Goal: Information Seeking & Learning: Understand process/instructions

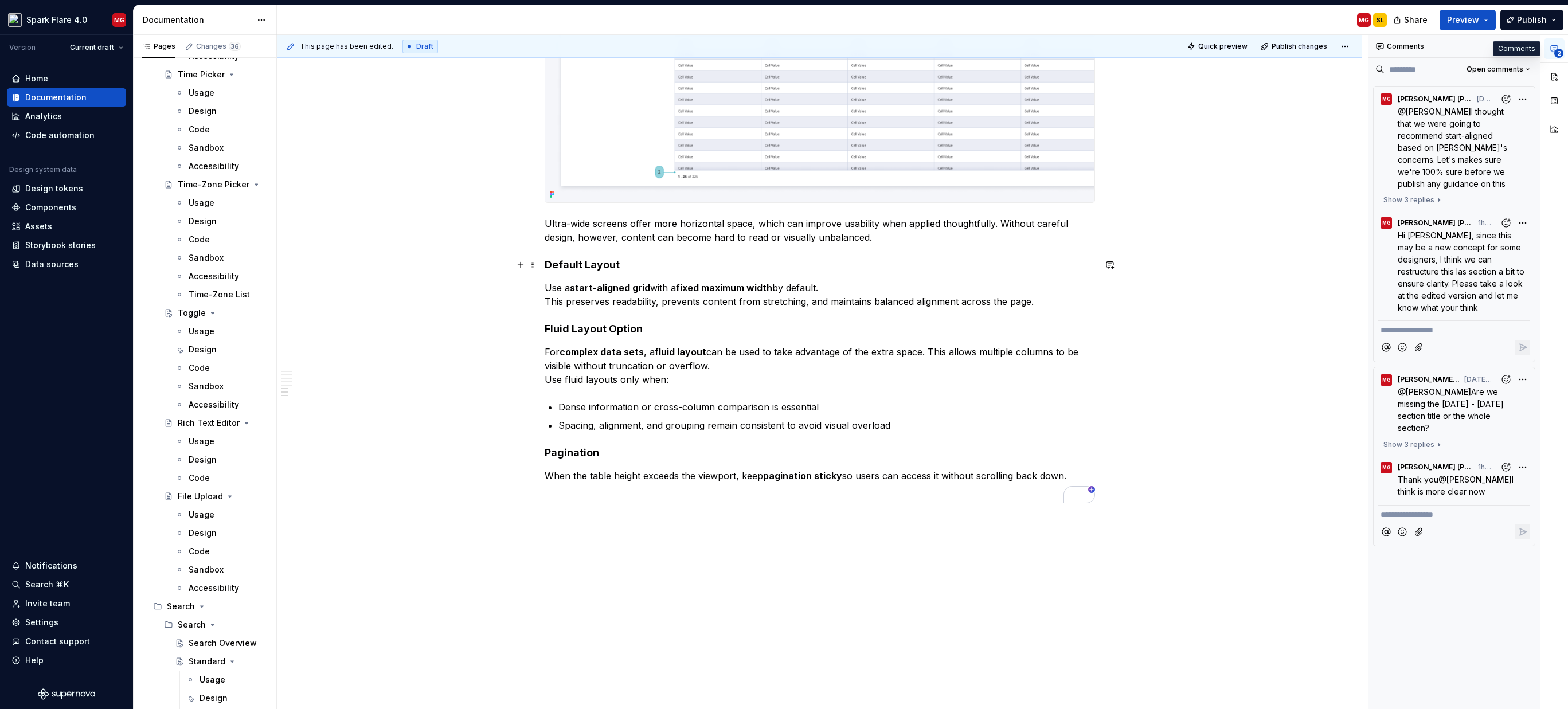
scroll to position [3006, 0]
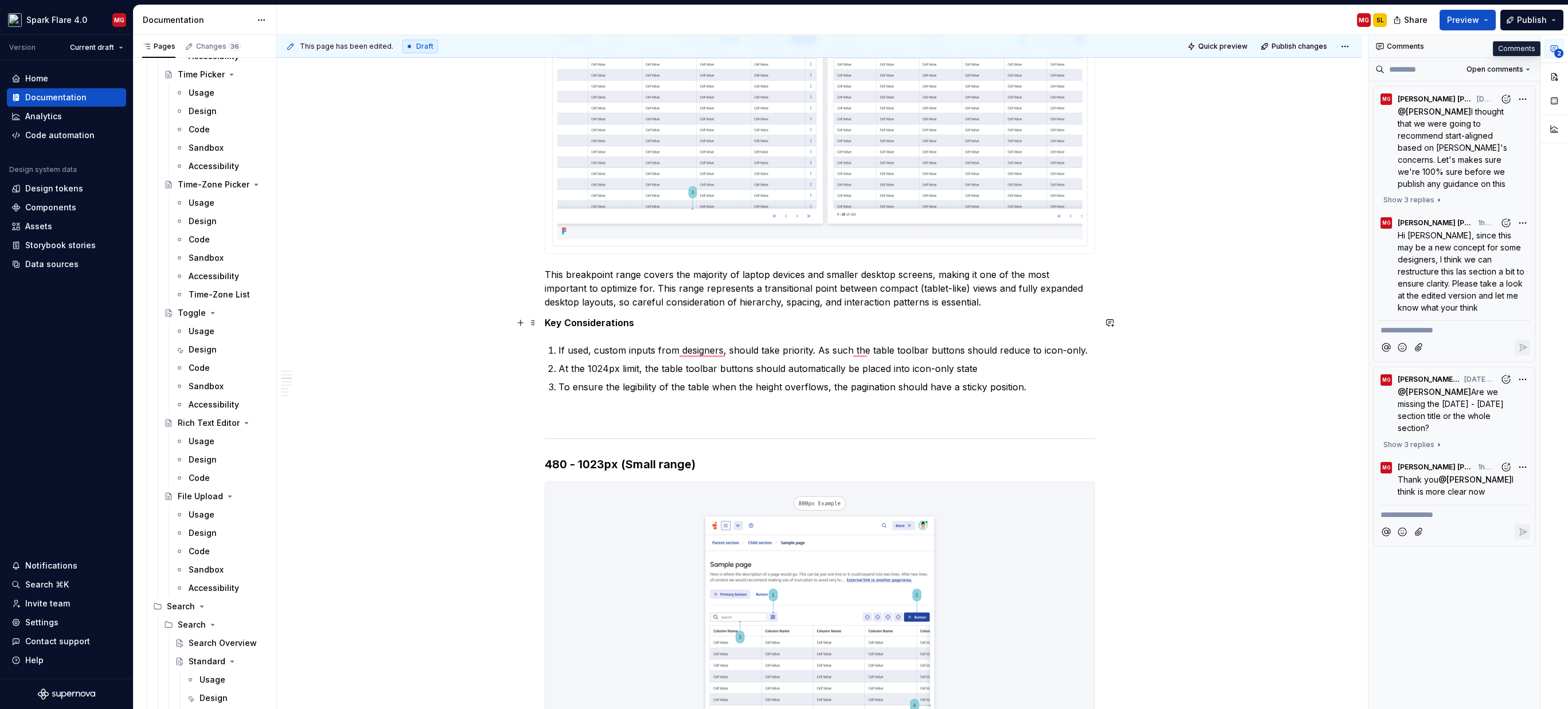
click at [597, 321] on strong "Key Considerations" at bounding box center [589, 322] width 89 height 11
click at [598, 321] on strong "Key Considerations" at bounding box center [589, 322] width 89 height 11
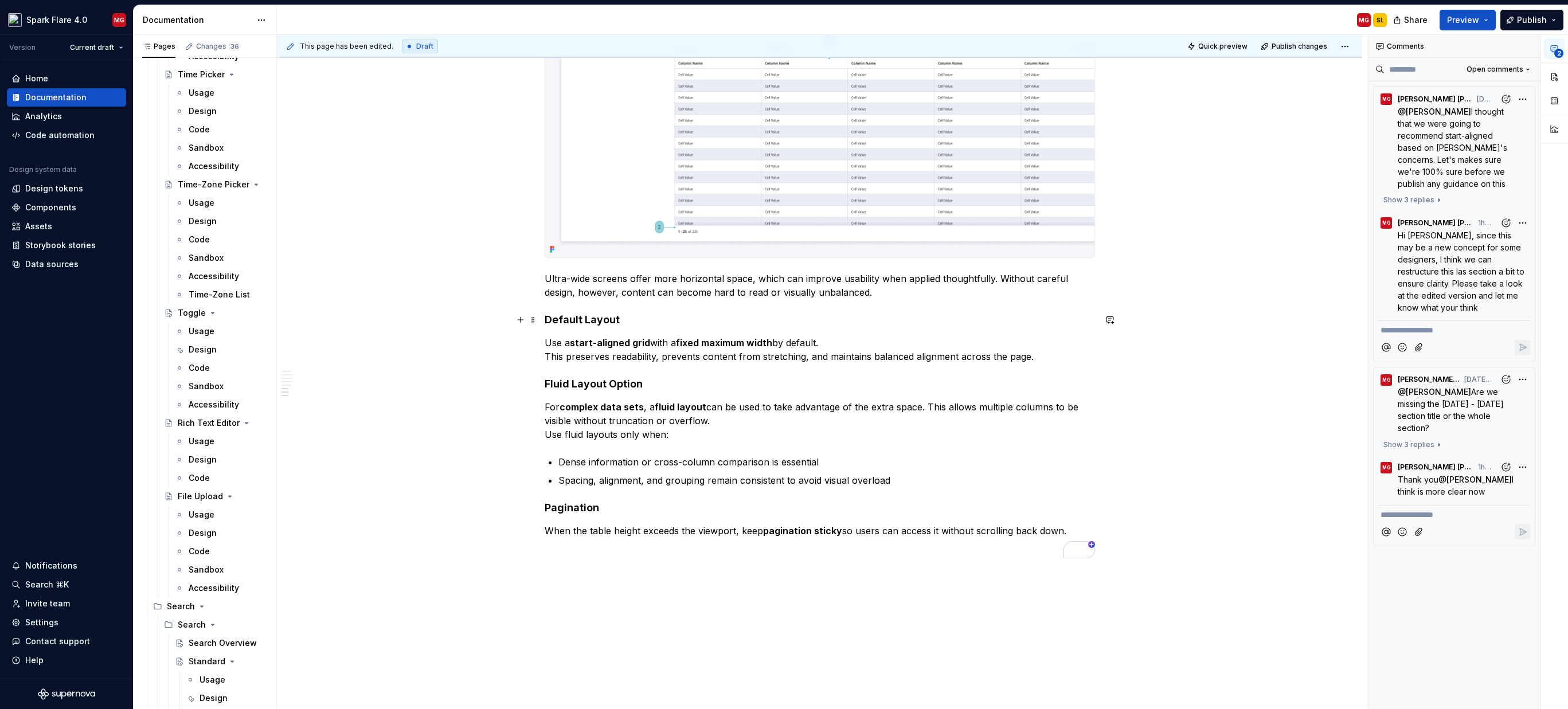
click at [597, 321] on strong "Default Layout" at bounding box center [582, 320] width 75 height 12
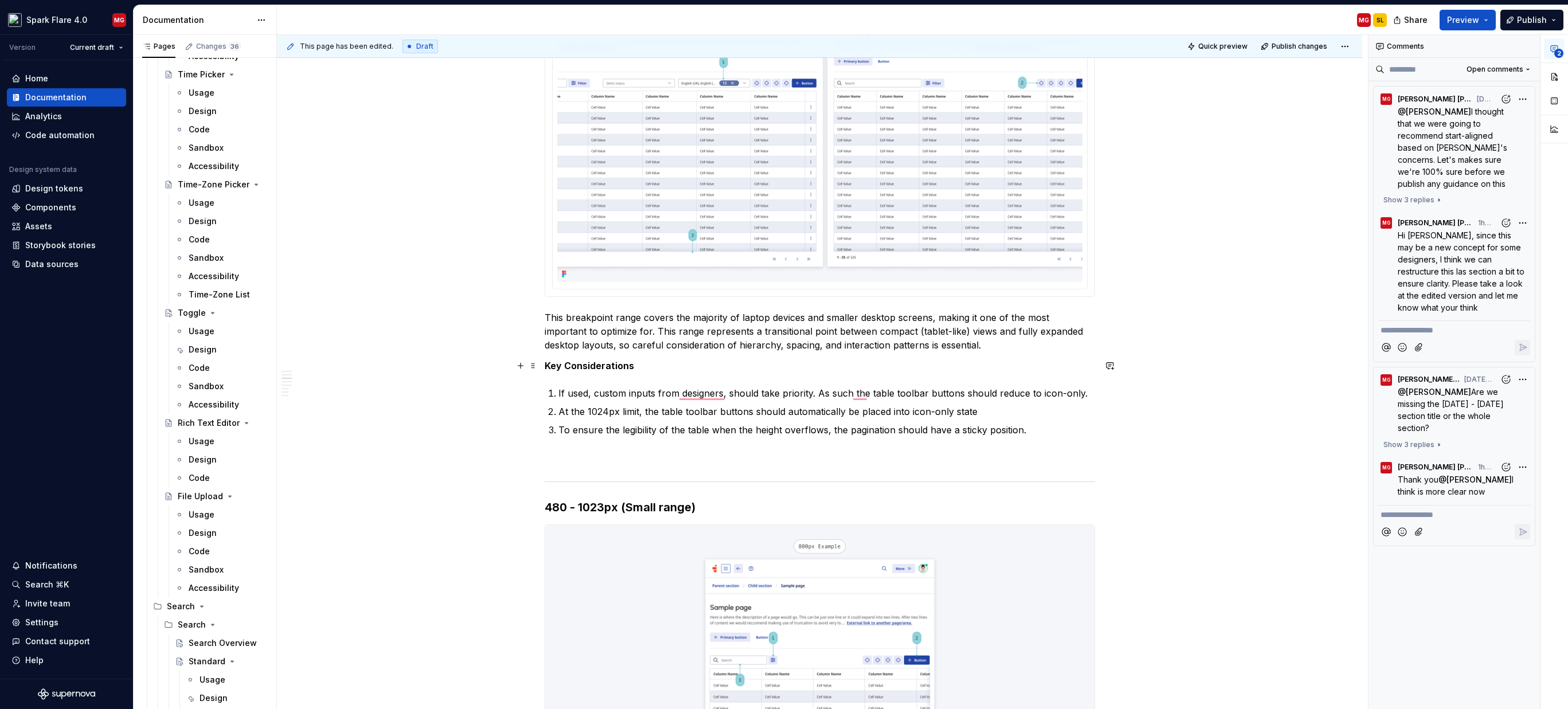
click at [578, 362] on strong "Key Considerations" at bounding box center [589, 365] width 89 height 11
drag, startPoint x: 652, startPoint y: 341, endPoint x: 629, endPoint y: 348, distance: 24.0
click at [652, 341] on button "button" at bounding box center [657, 345] width 16 height 16
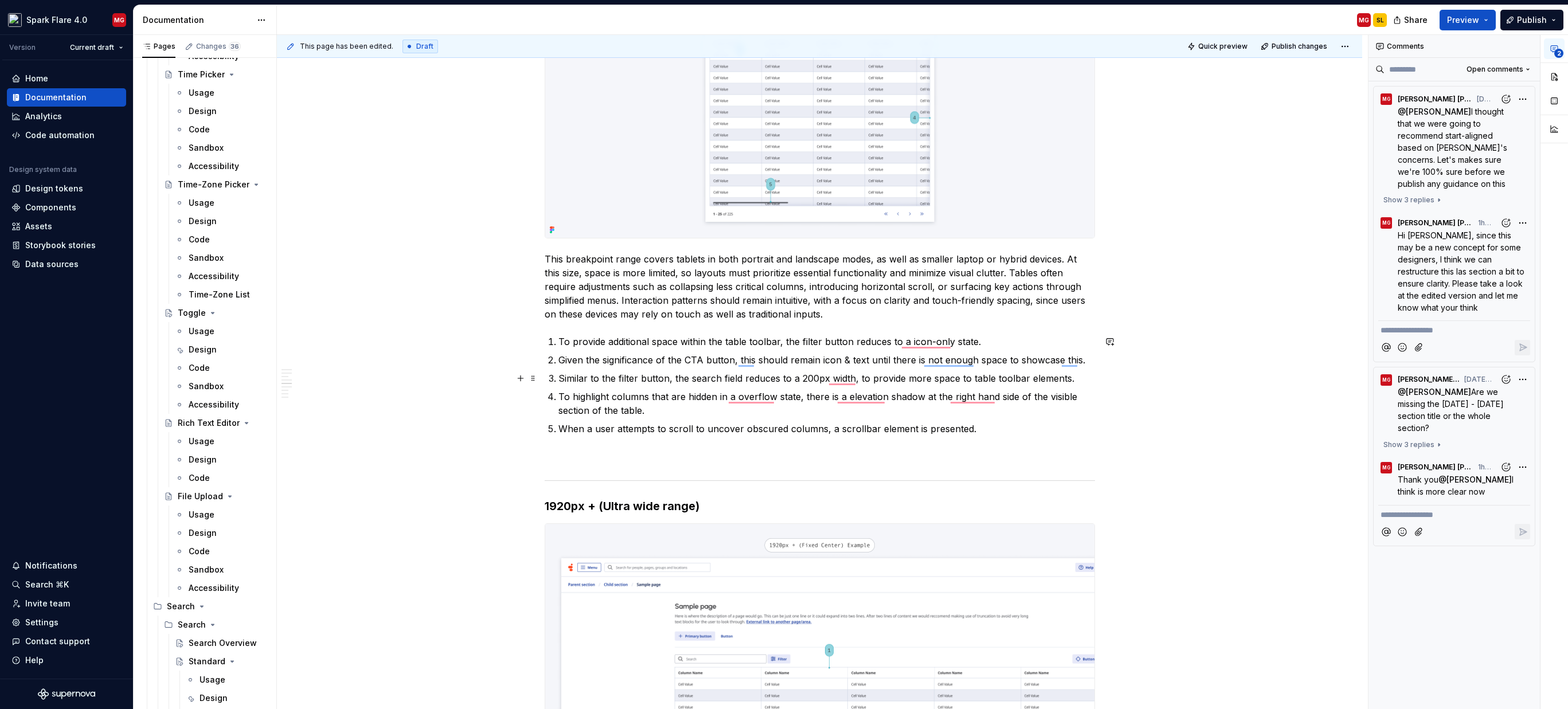
click at [459, 380] on div "When designing tables and their supporting elements, it’s important to consider…" at bounding box center [819, 150] width 1085 height 3736
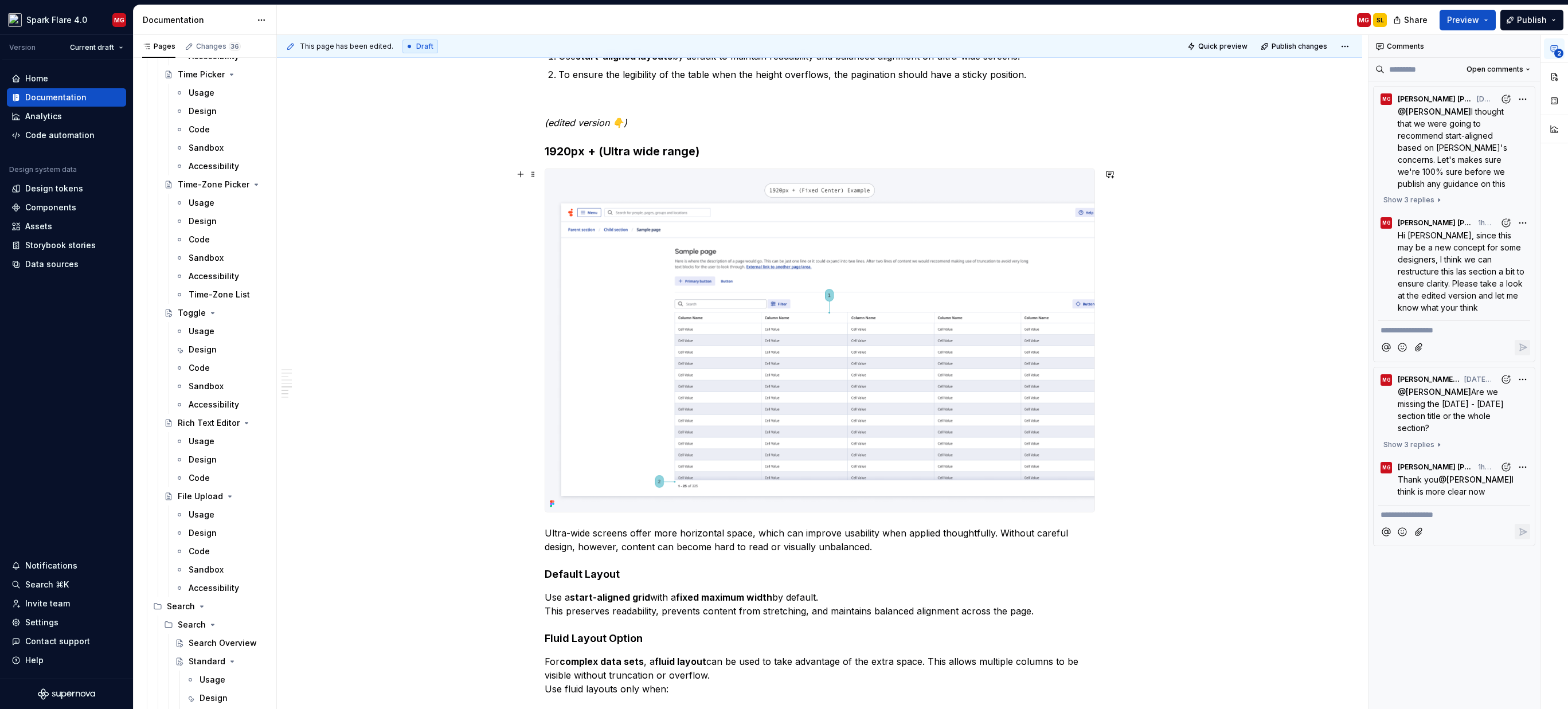
type textarea "*"
